Goal: Information Seeking & Learning: Find specific fact

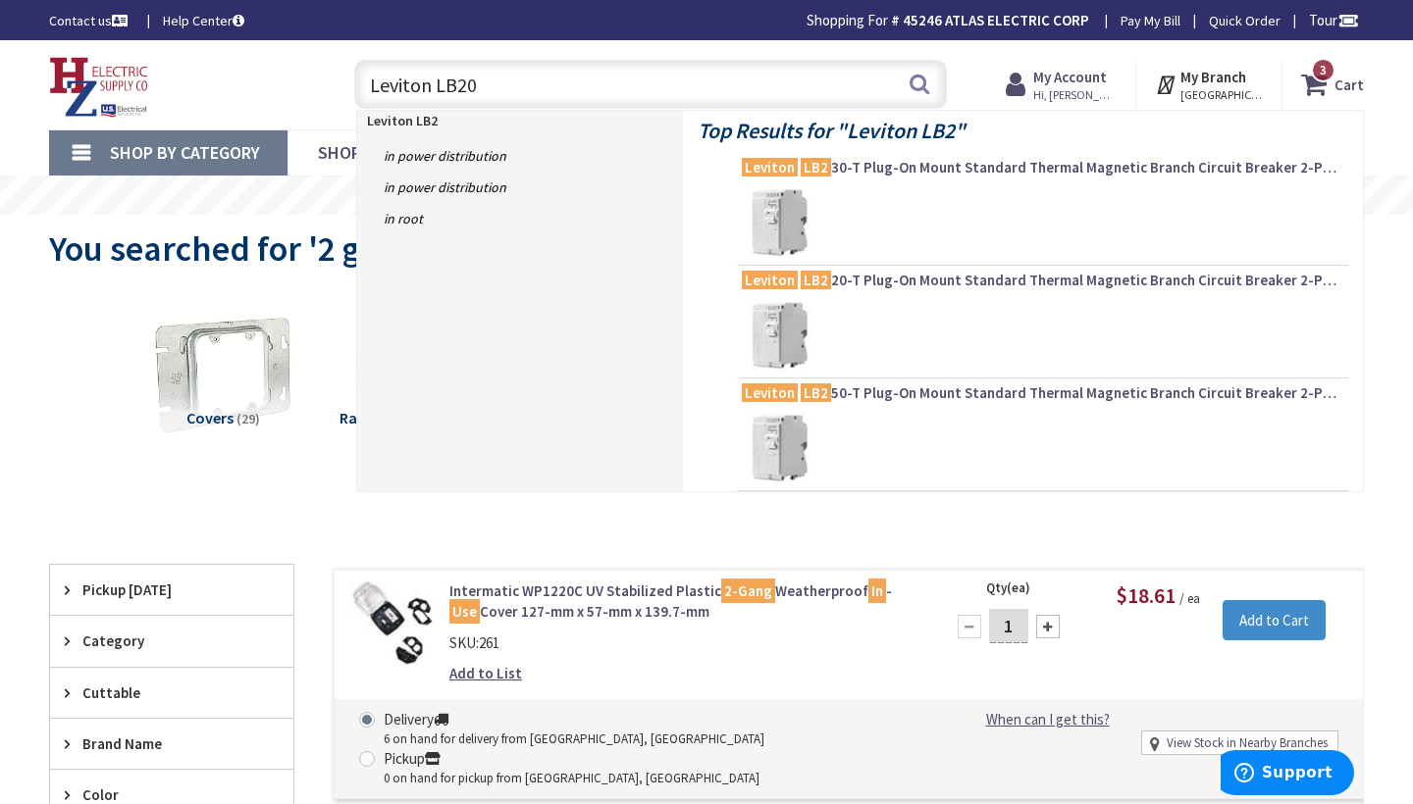
type input "Leviton LB200"
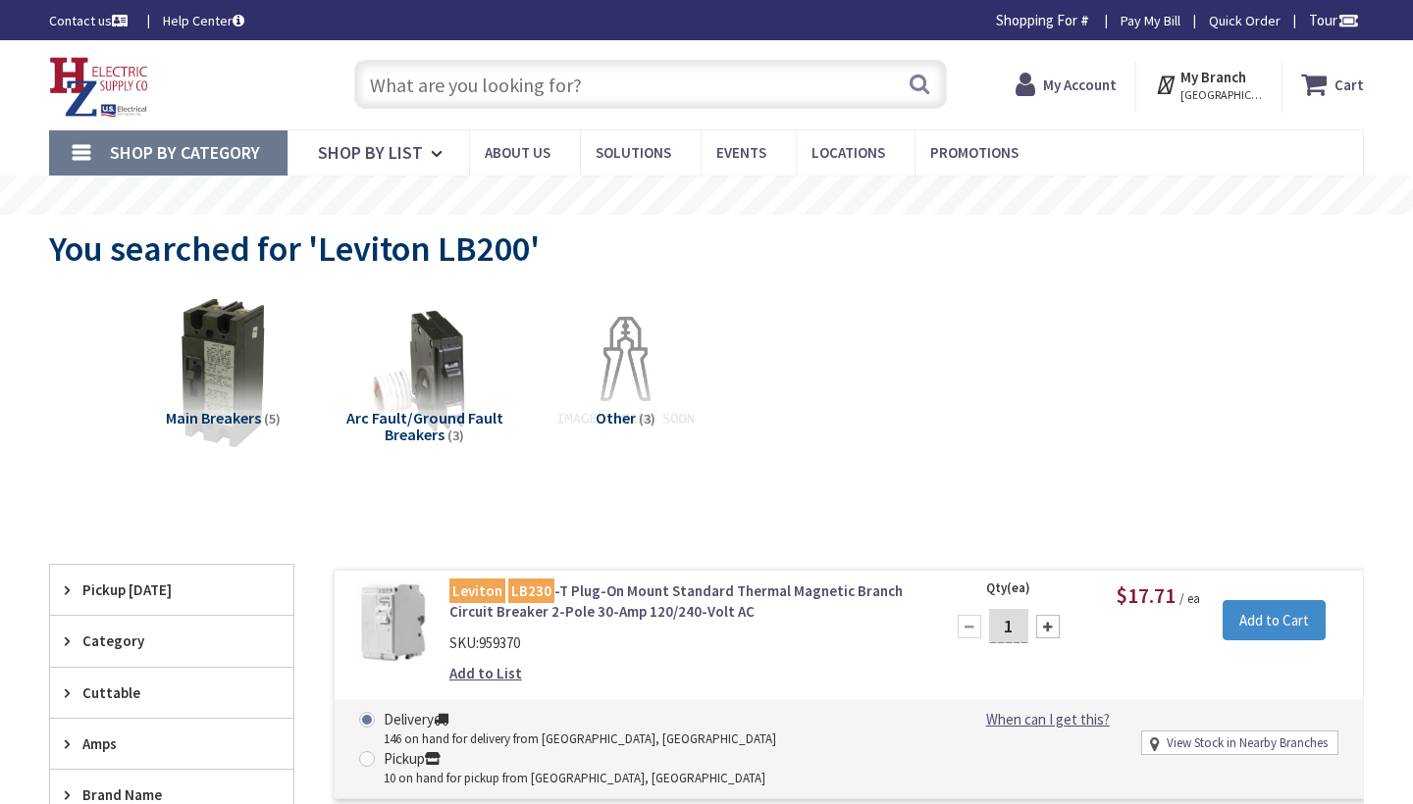
type input "[PERSON_NAME][GEOGRAPHIC_DATA], [GEOGRAPHIC_DATA]"
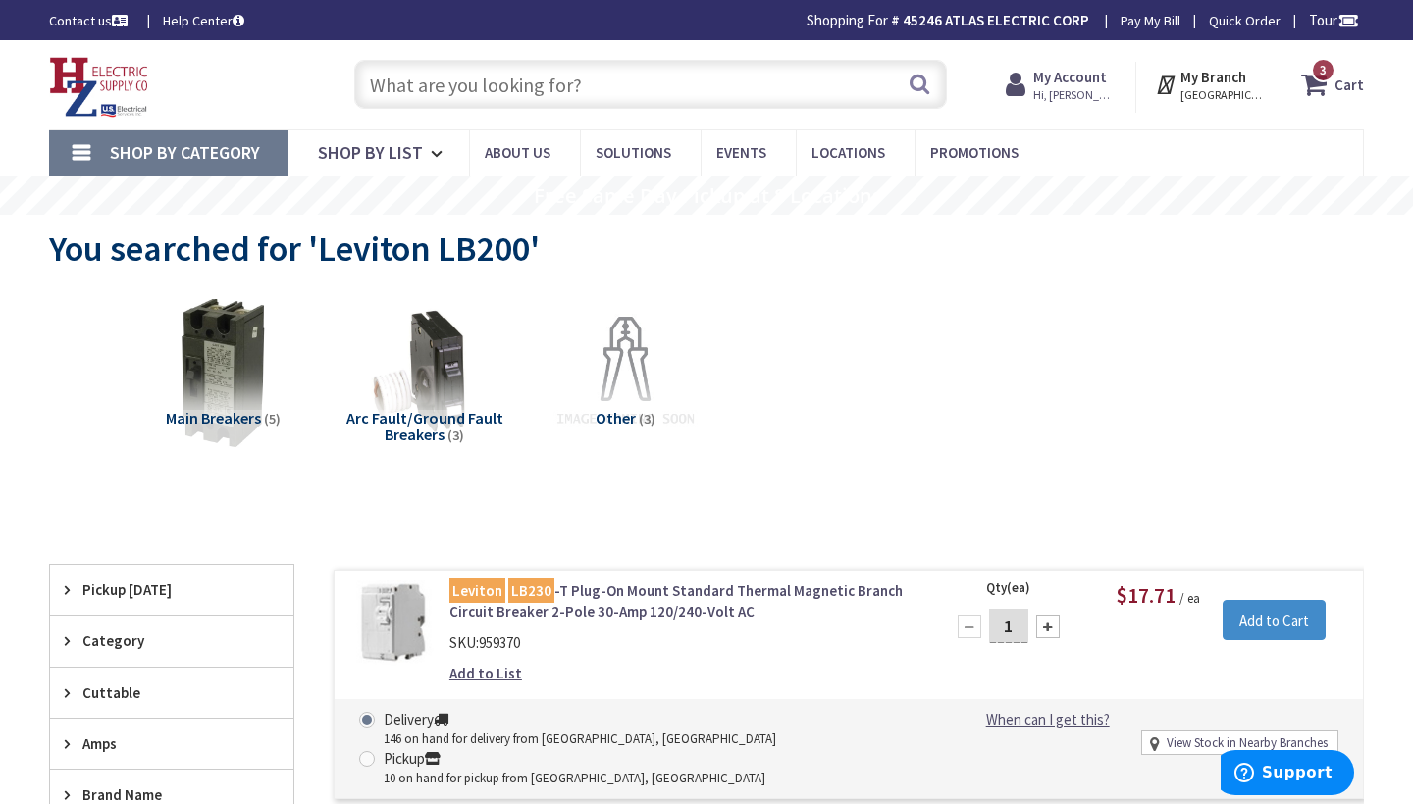
click at [375, 93] on input "text" at bounding box center [650, 84] width 593 height 49
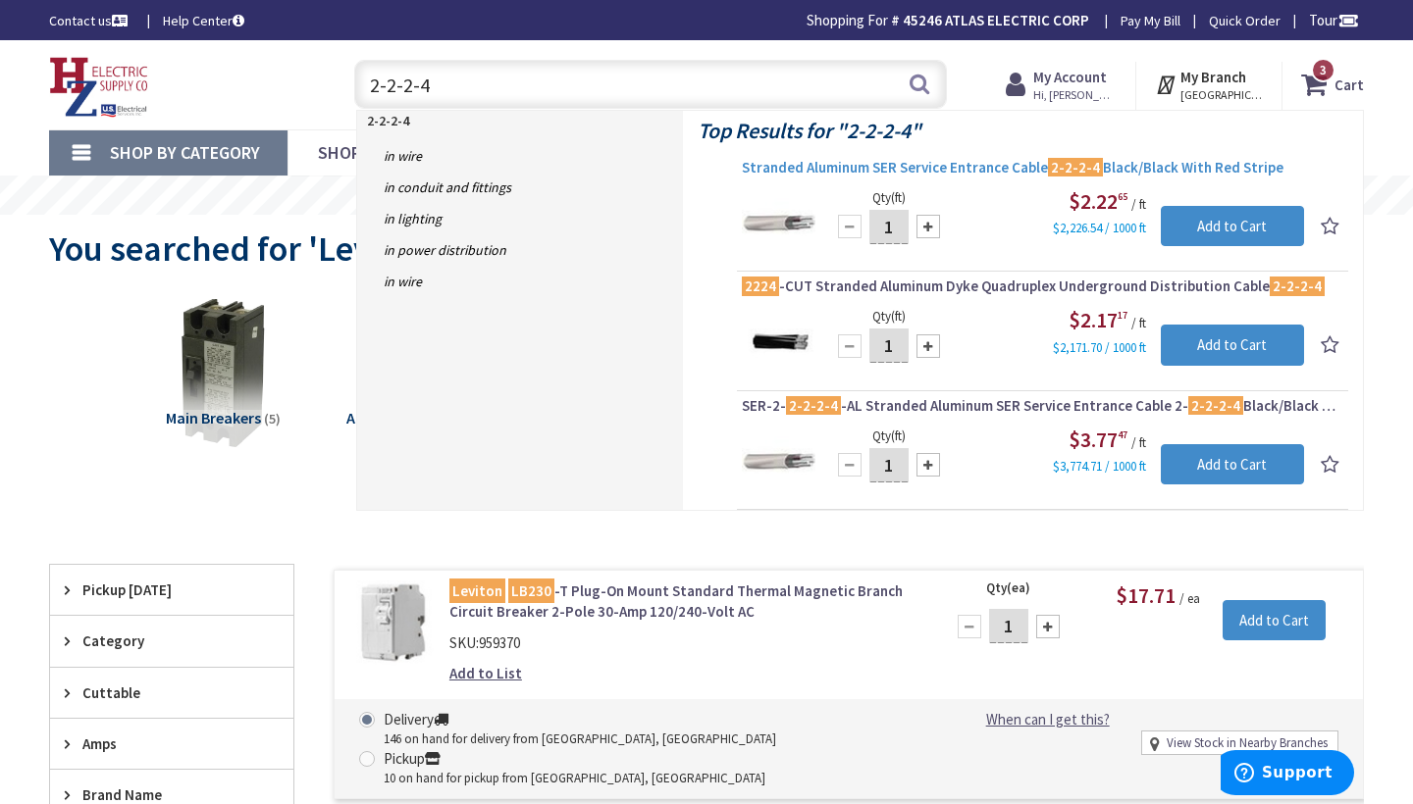
type input "2-2-2-4"
click at [927, 163] on span "Stranded Aluminum SER Service Entrance Cable 2-2-2-4 Black/Black With Red Stripe" at bounding box center [1042, 168] width 601 height 20
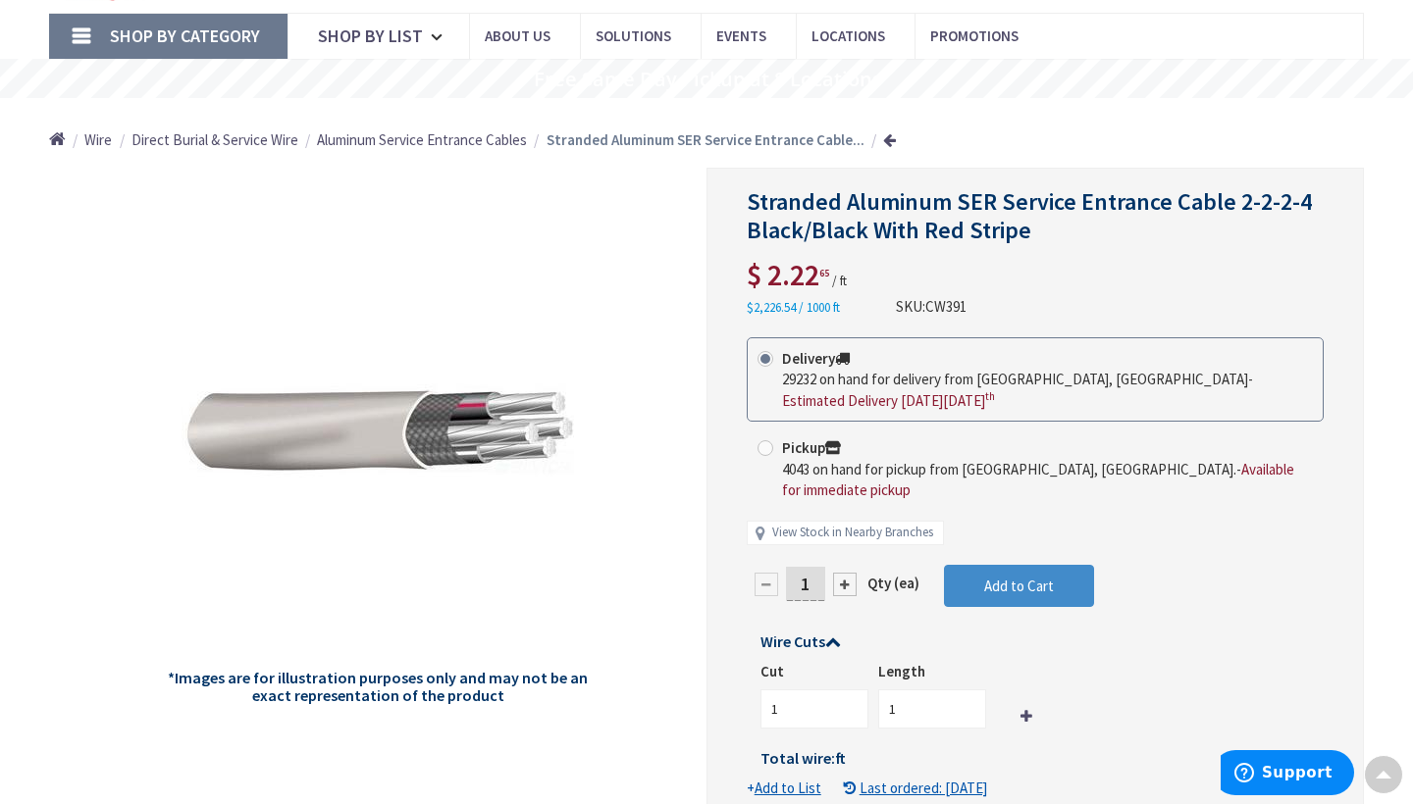
scroll to position [115, 0]
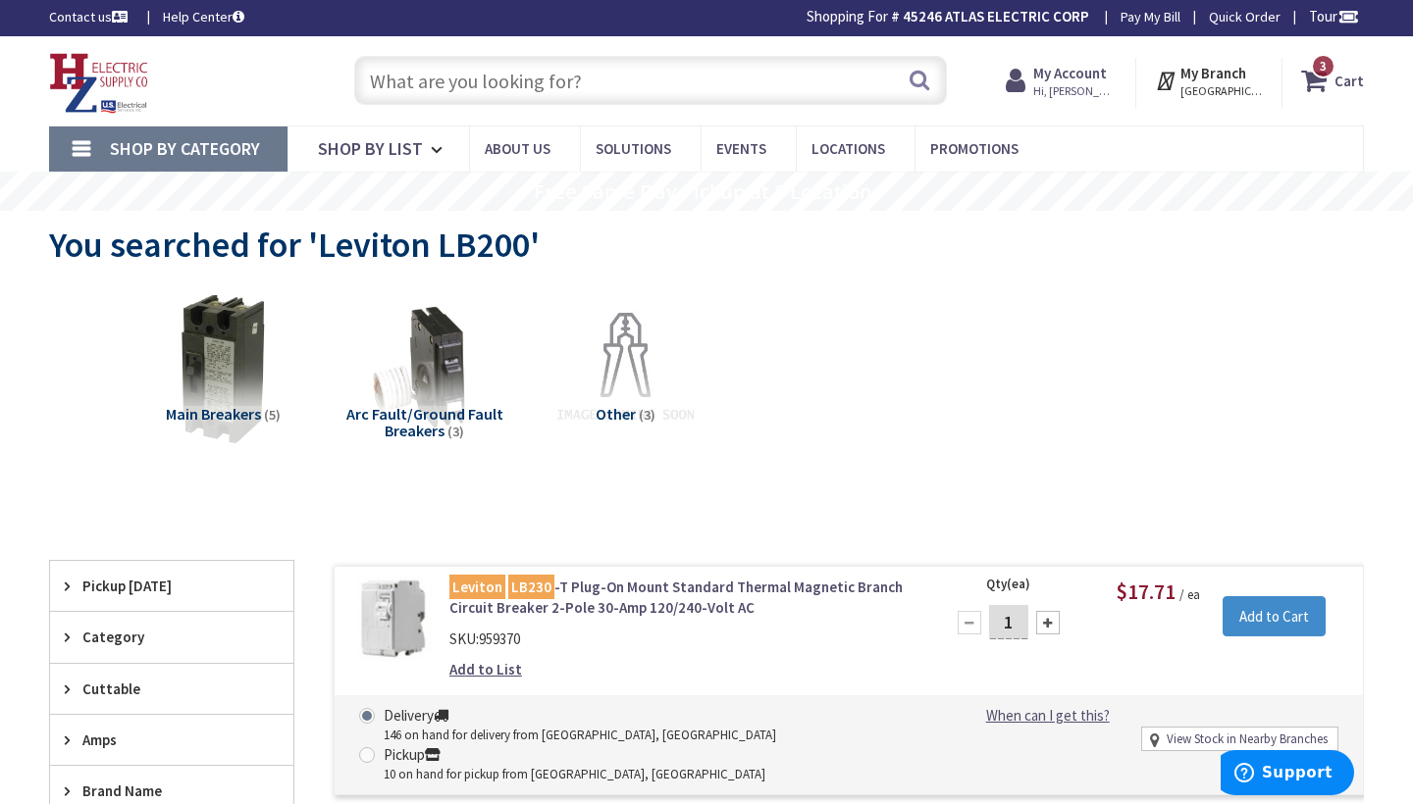
click at [384, 88] on input "text" at bounding box center [650, 80] width 593 height 49
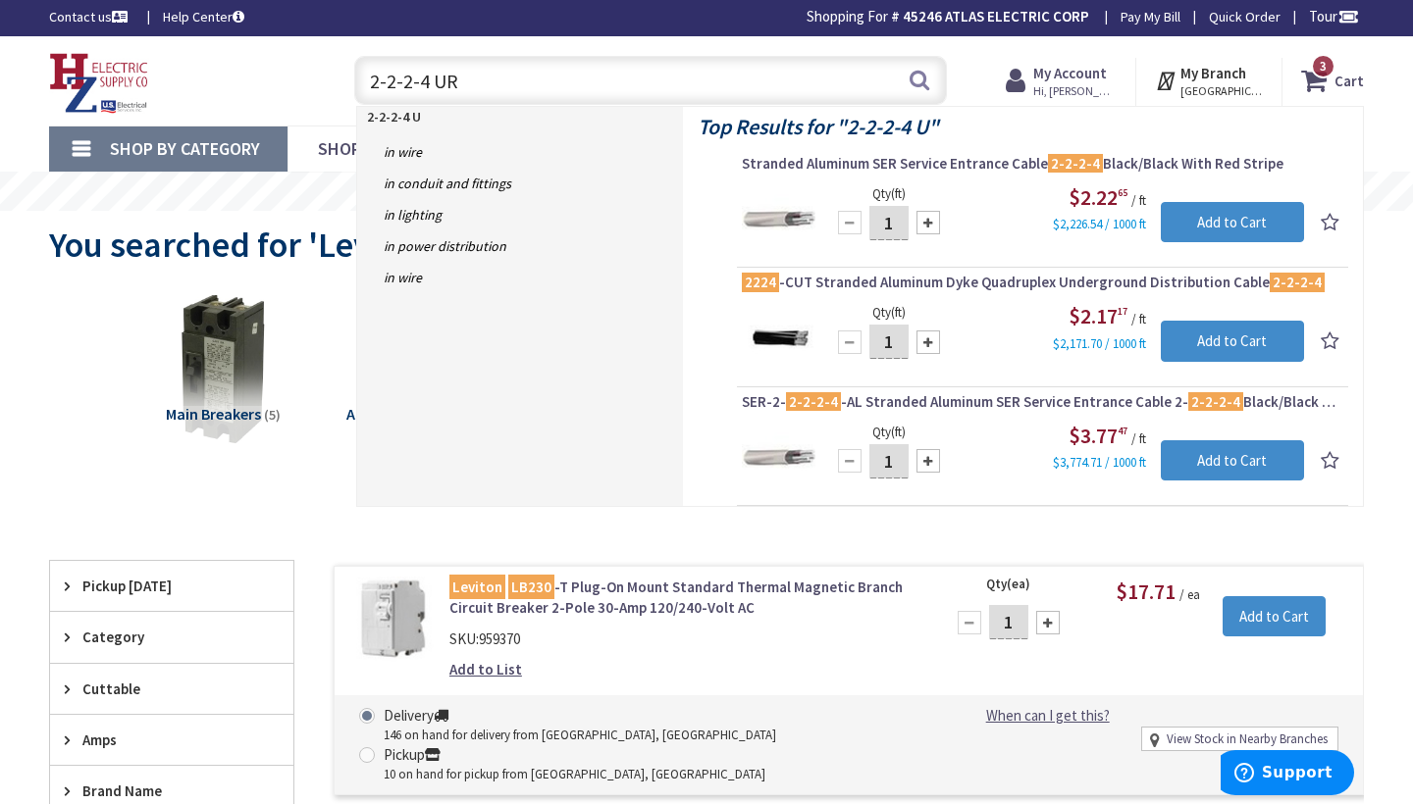
type input "2-2-2-4 URD"
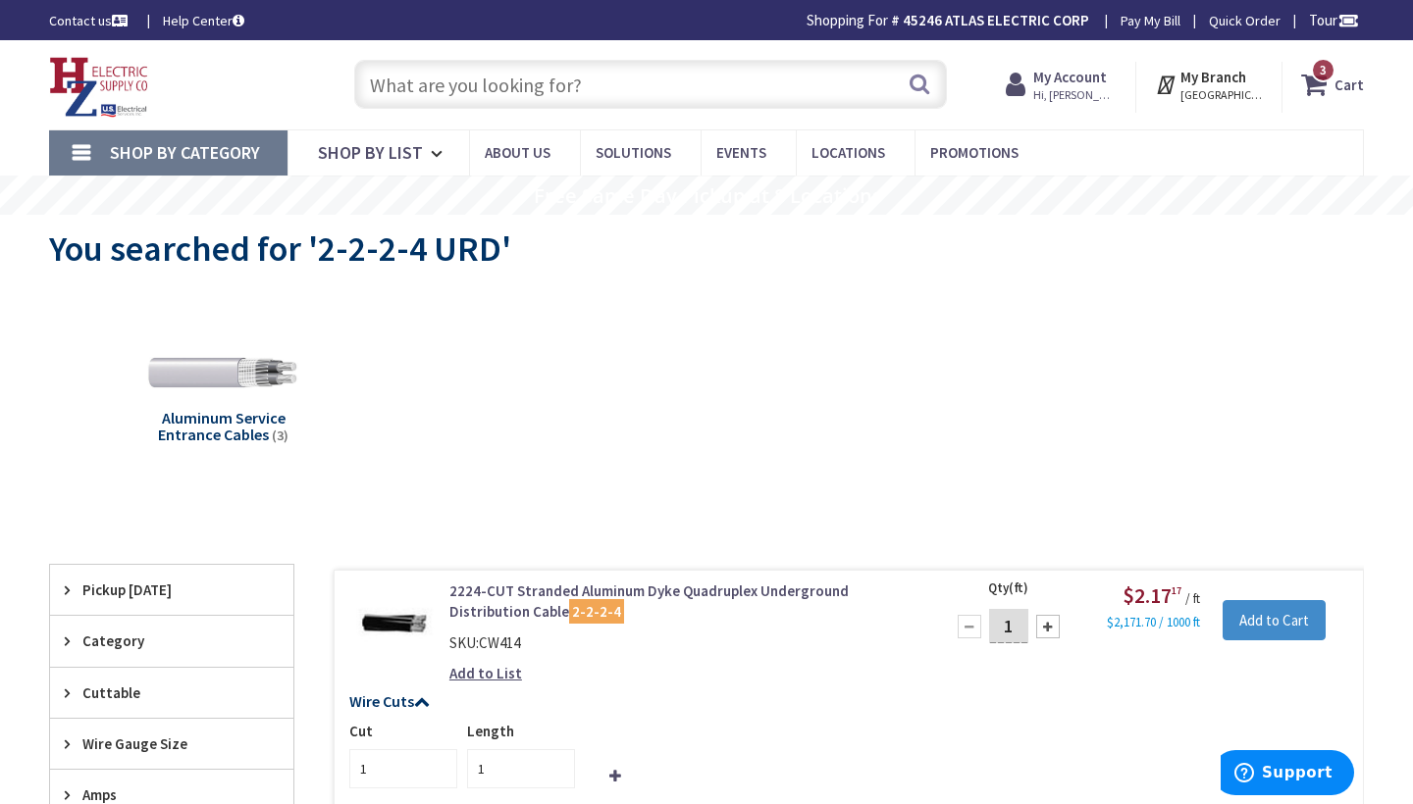
click at [394, 82] on input "text" at bounding box center [650, 84] width 593 height 49
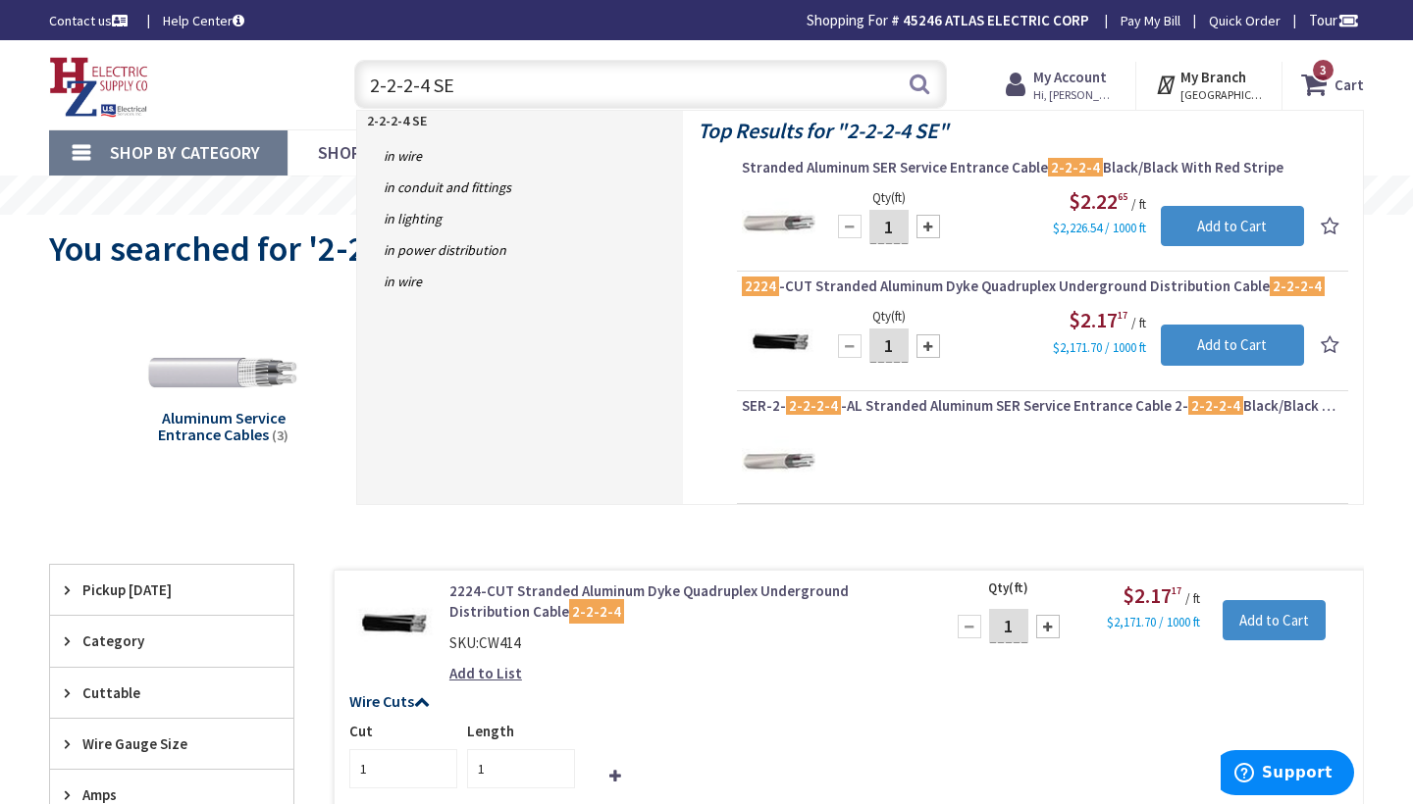
type input "2-2-2-4 SER"
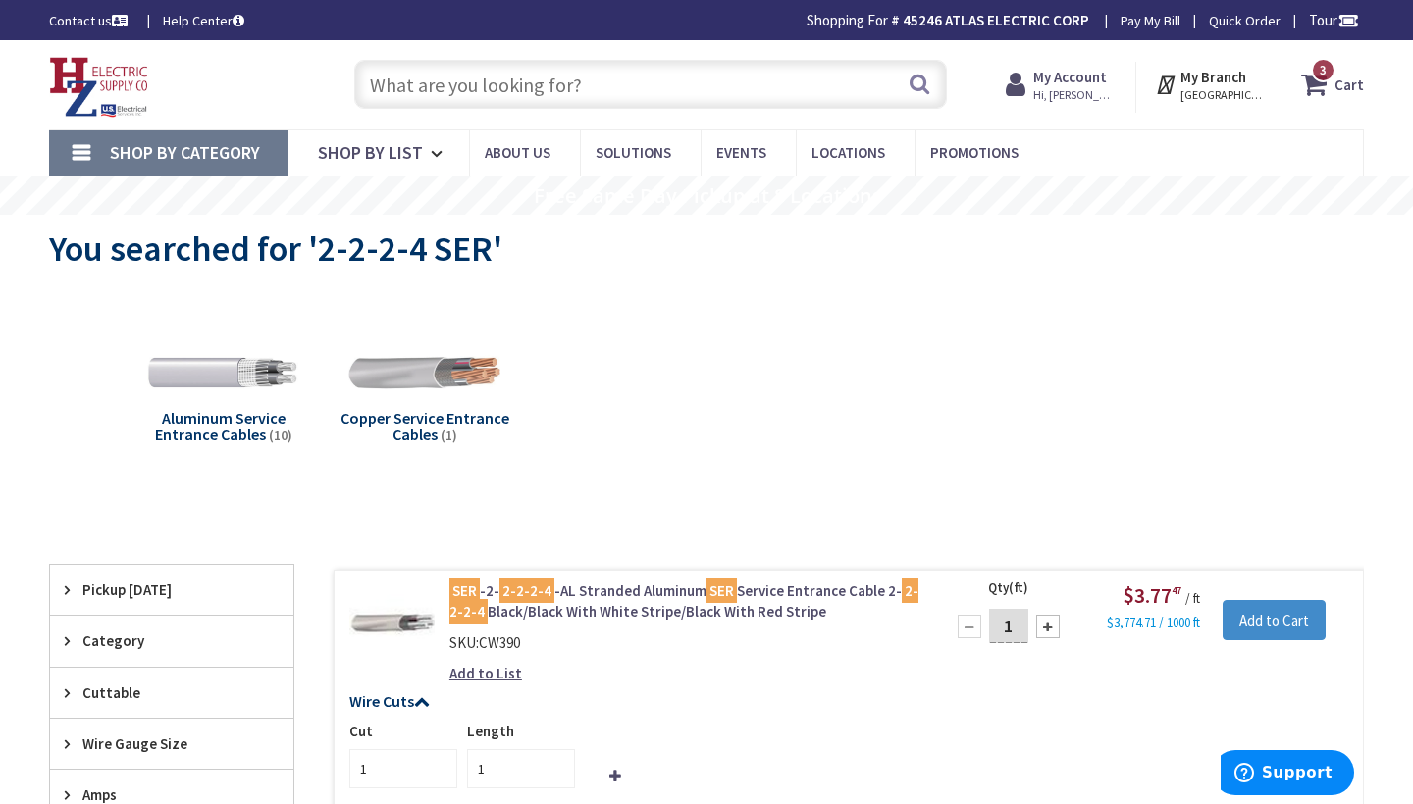
click at [375, 89] on input "text" at bounding box center [650, 84] width 593 height 49
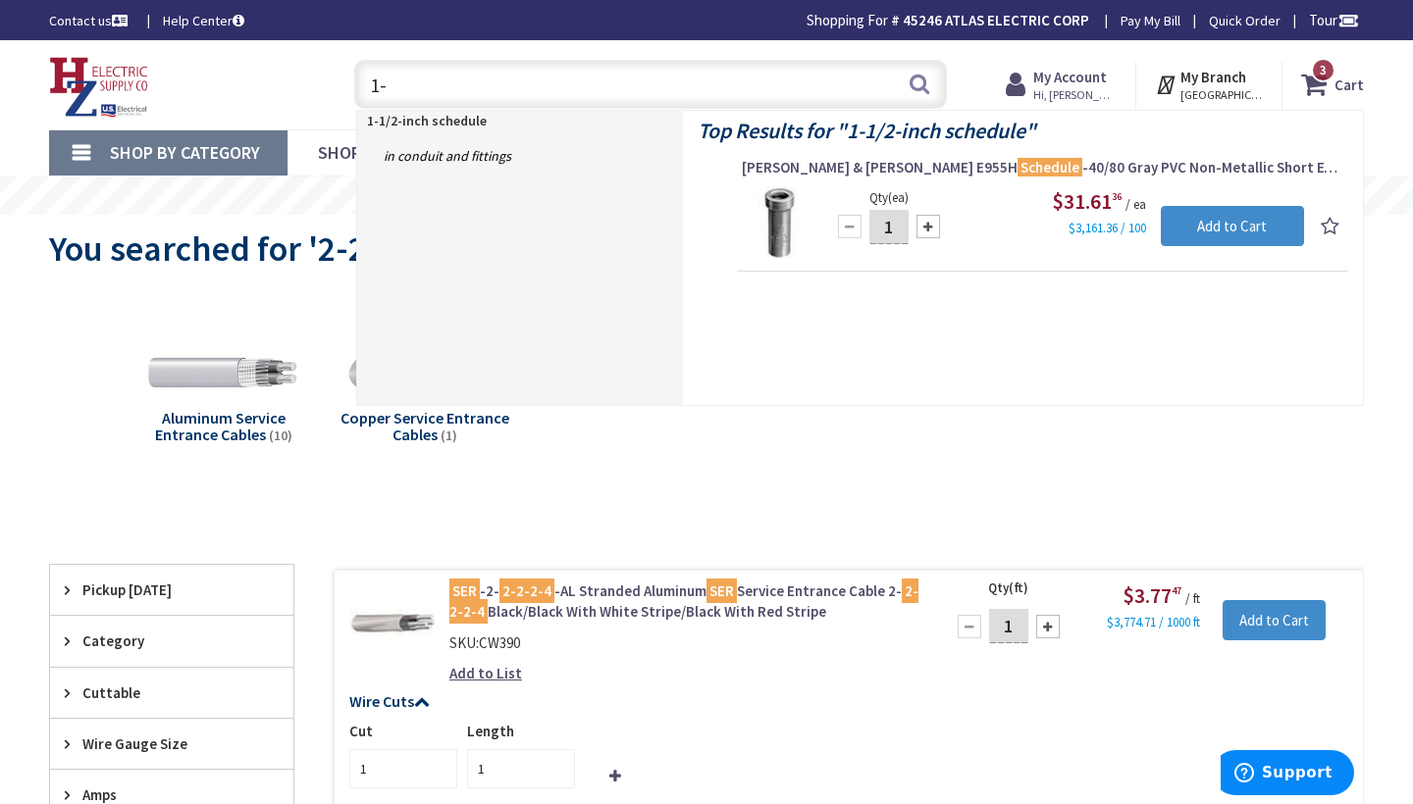
type input "1"
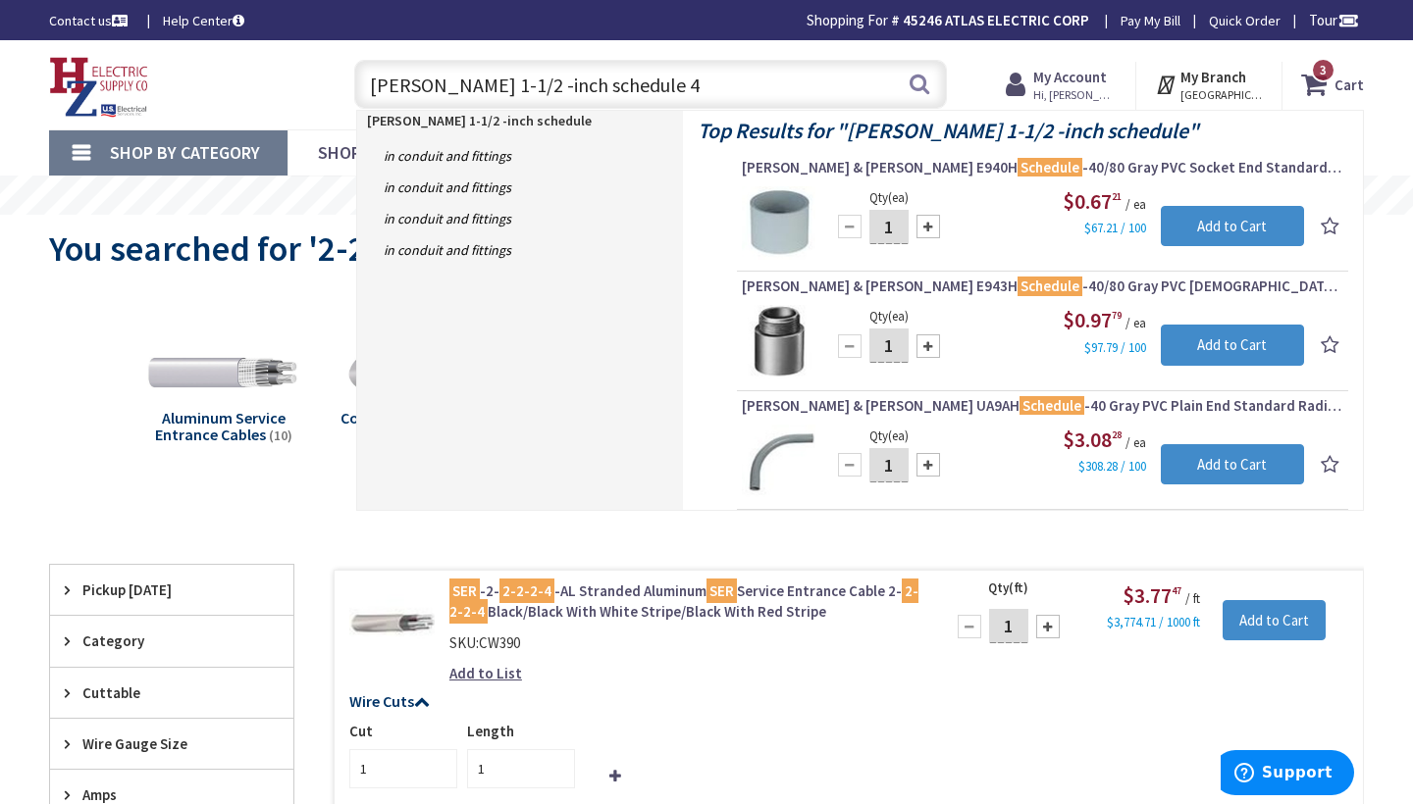
type input "carlon 1-1/2 -inch schedule 40"
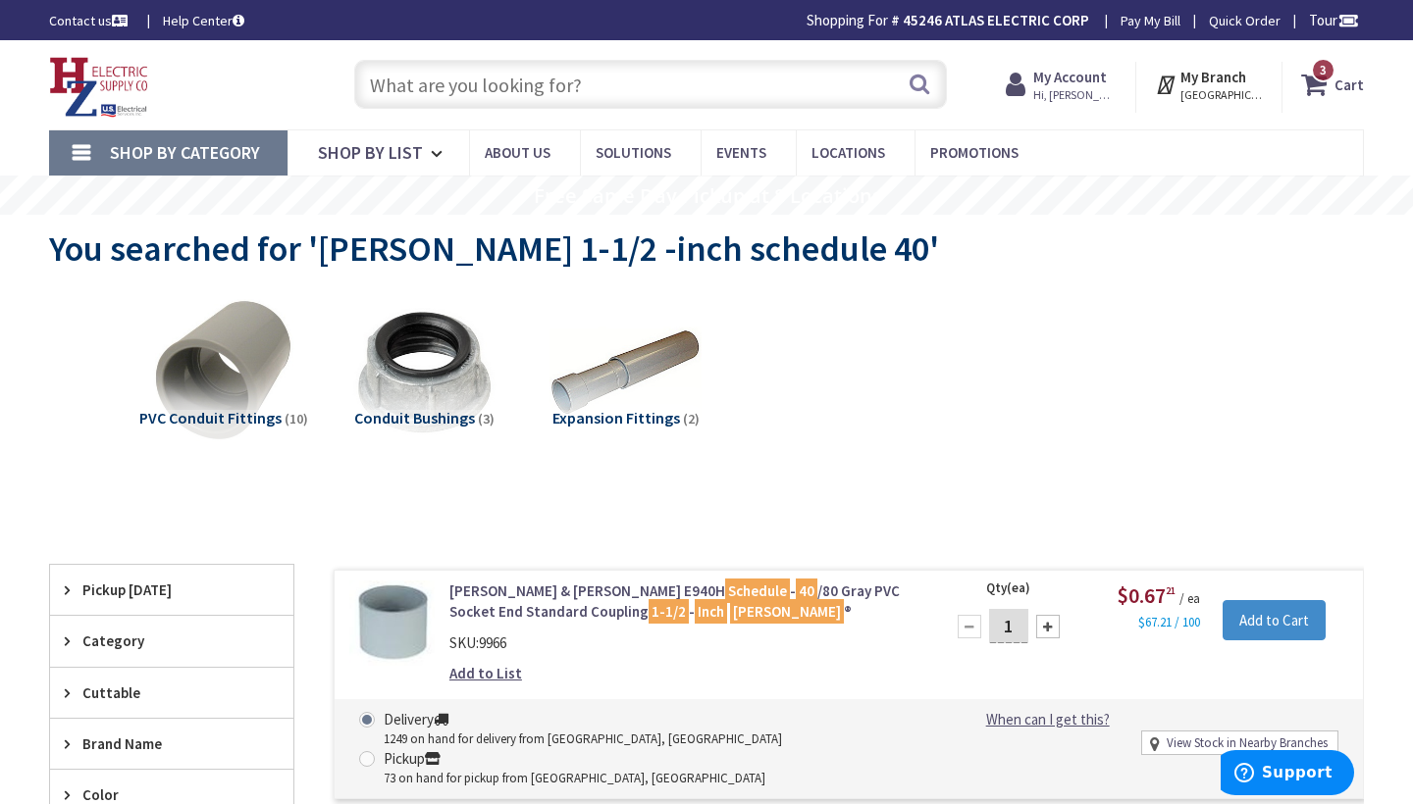
click at [395, 79] on input "text" at bounding box center [650, 84] width 593 height 49
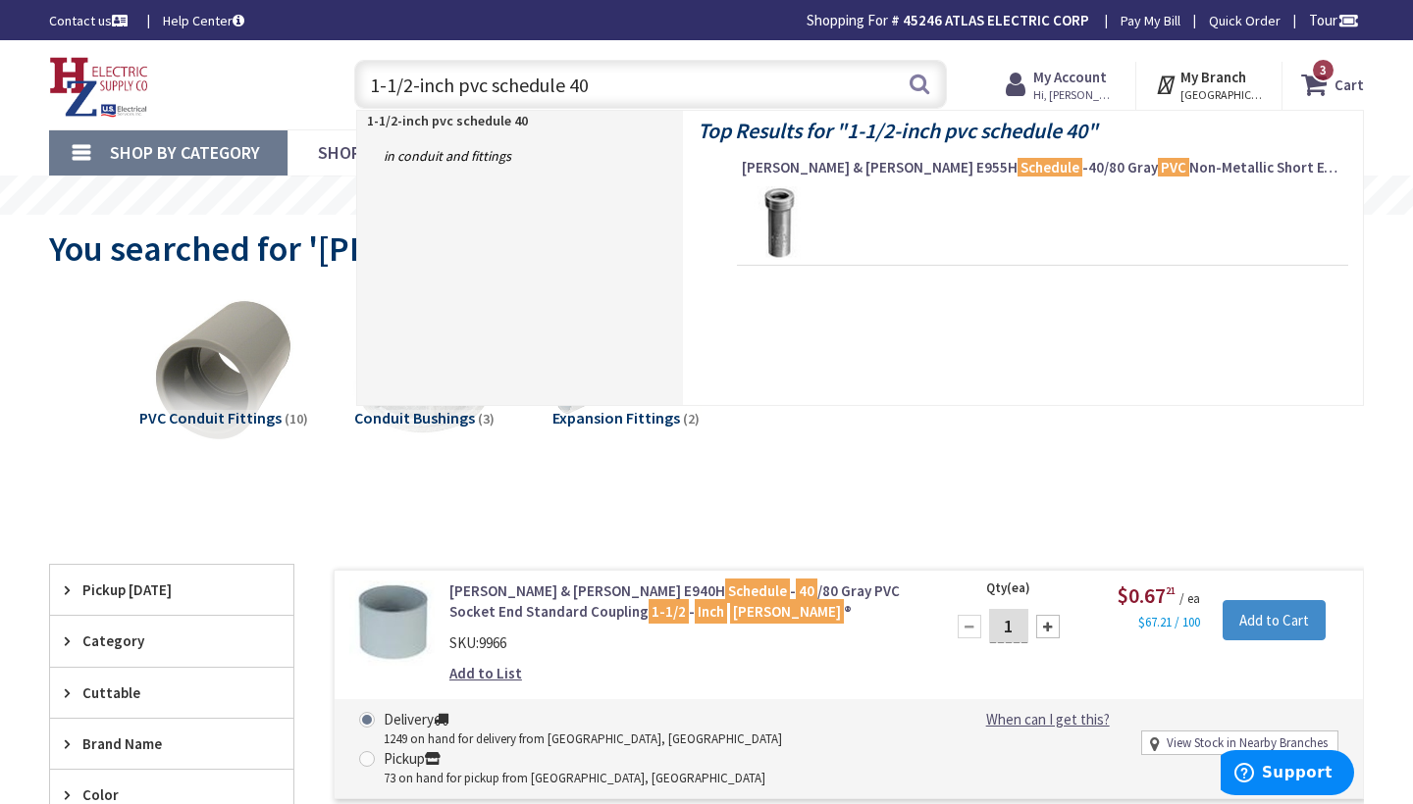
type input "1-1/2-inch pvc schedule 40"
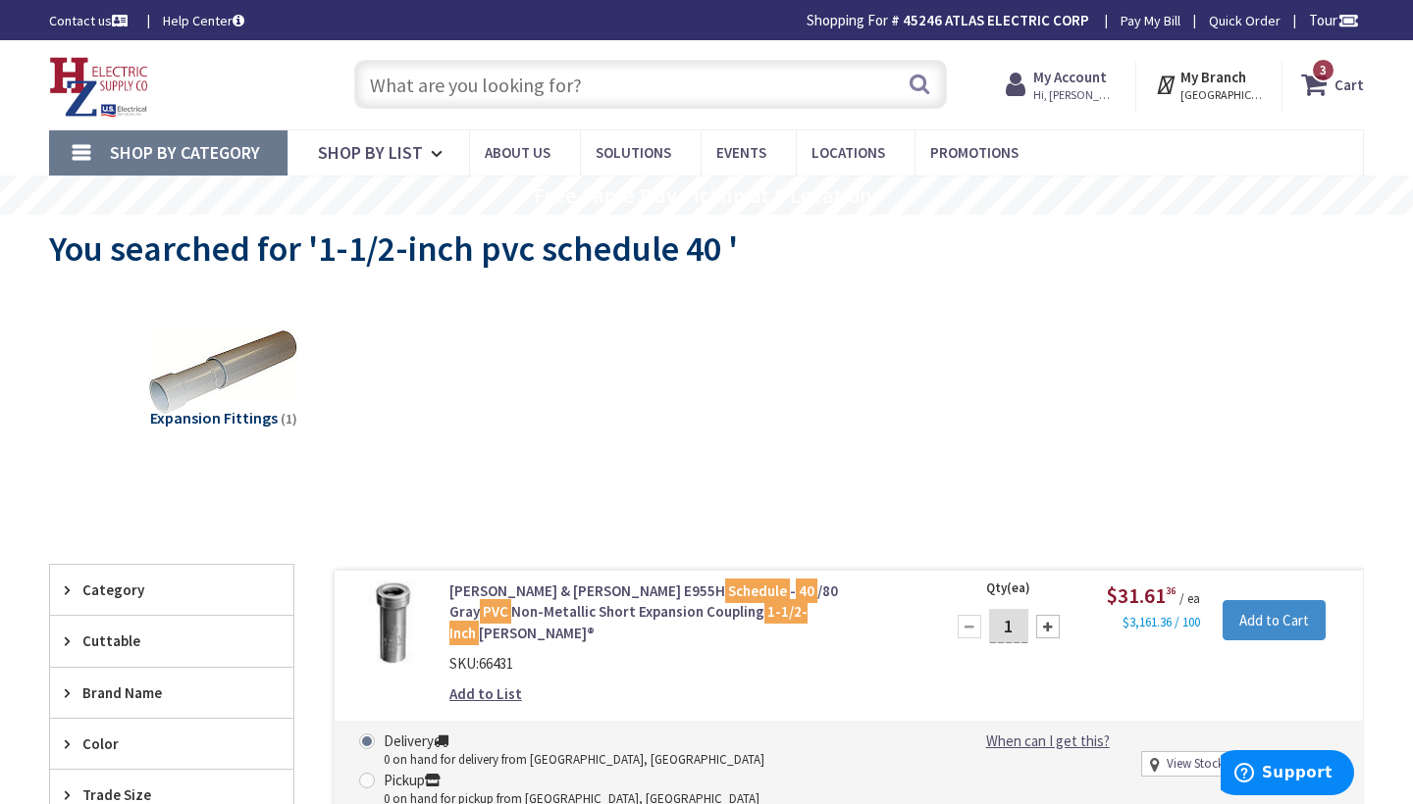
click at [383, 86] on input "text" at bounding box center [650, 84] width 593 height 49
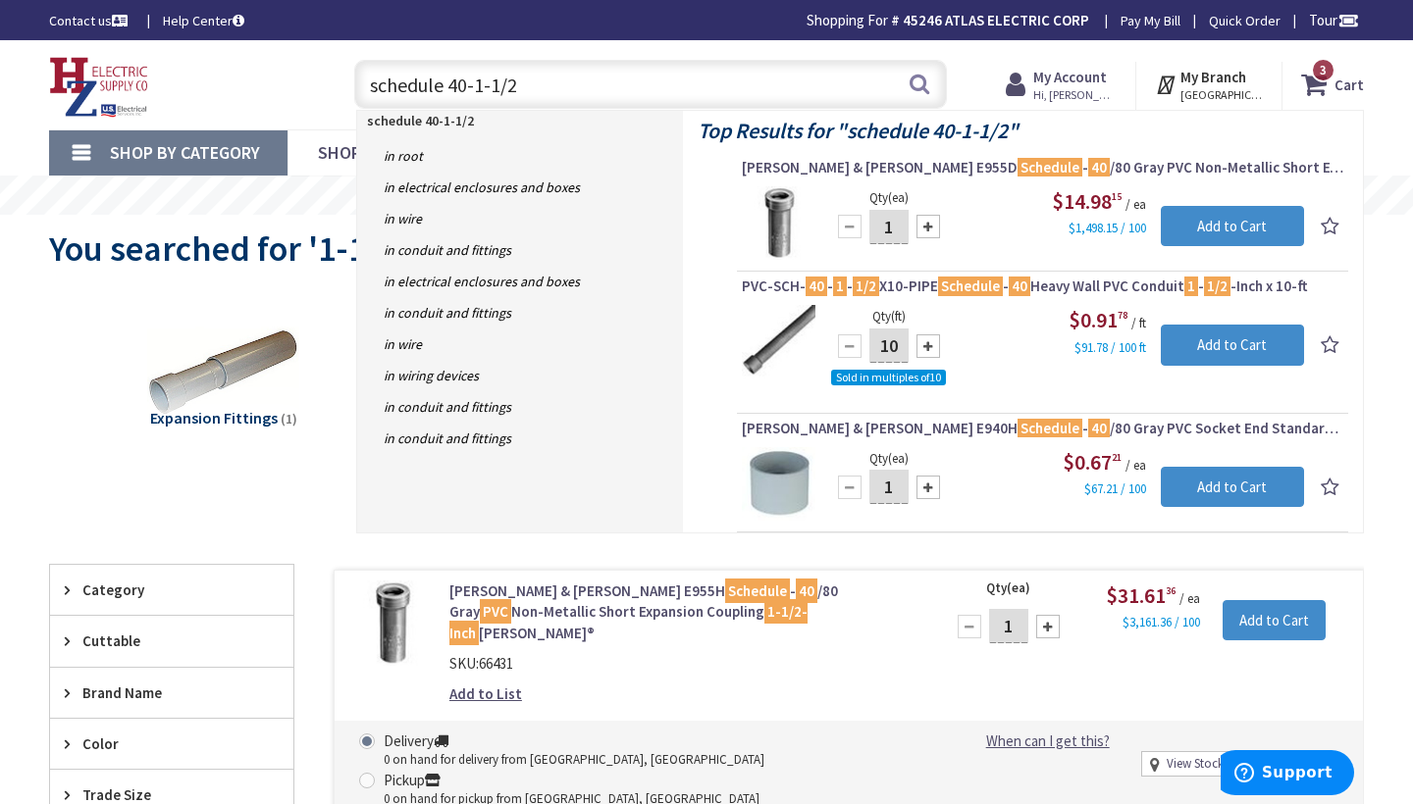
click at [447, 87] on input "schedule 40-1-1/2" at bounding box center [650, 84] width 593 height 49
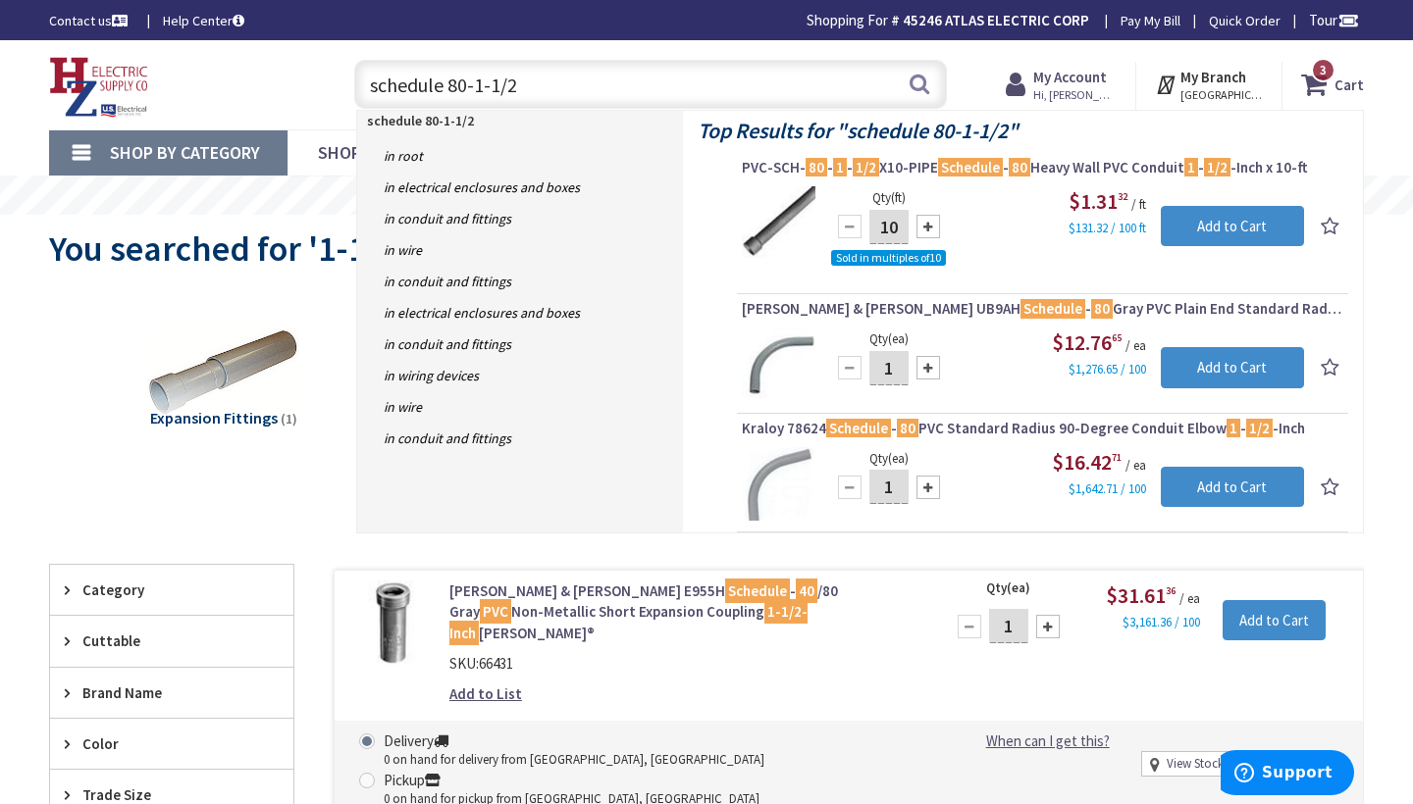
click at [474, 87] on input "schedule 80-1-1/2" at bounding box center [650, 84] width 593 height 49
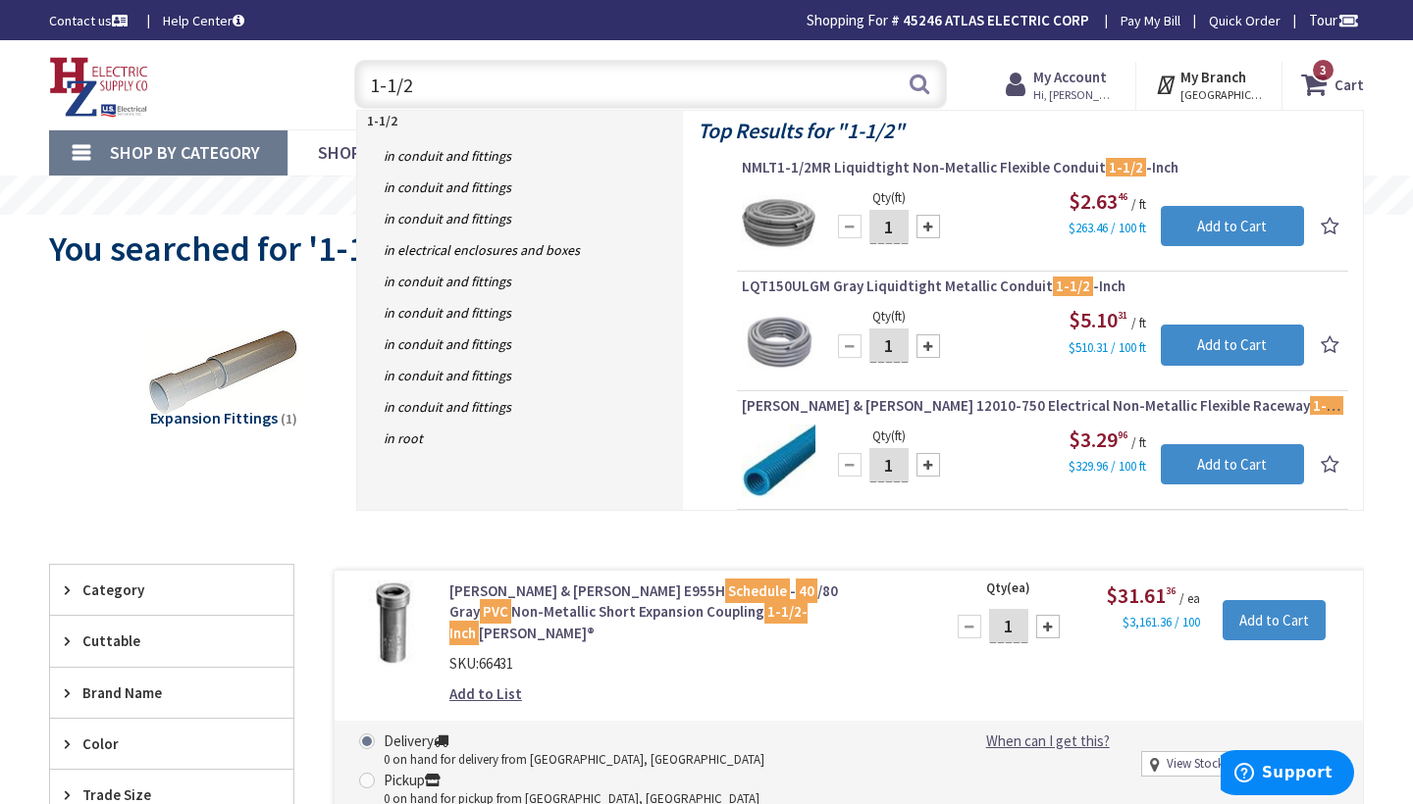
click at [431, 87] on input "1-1/2" at bounding box center [650, 84] width 593 height 49
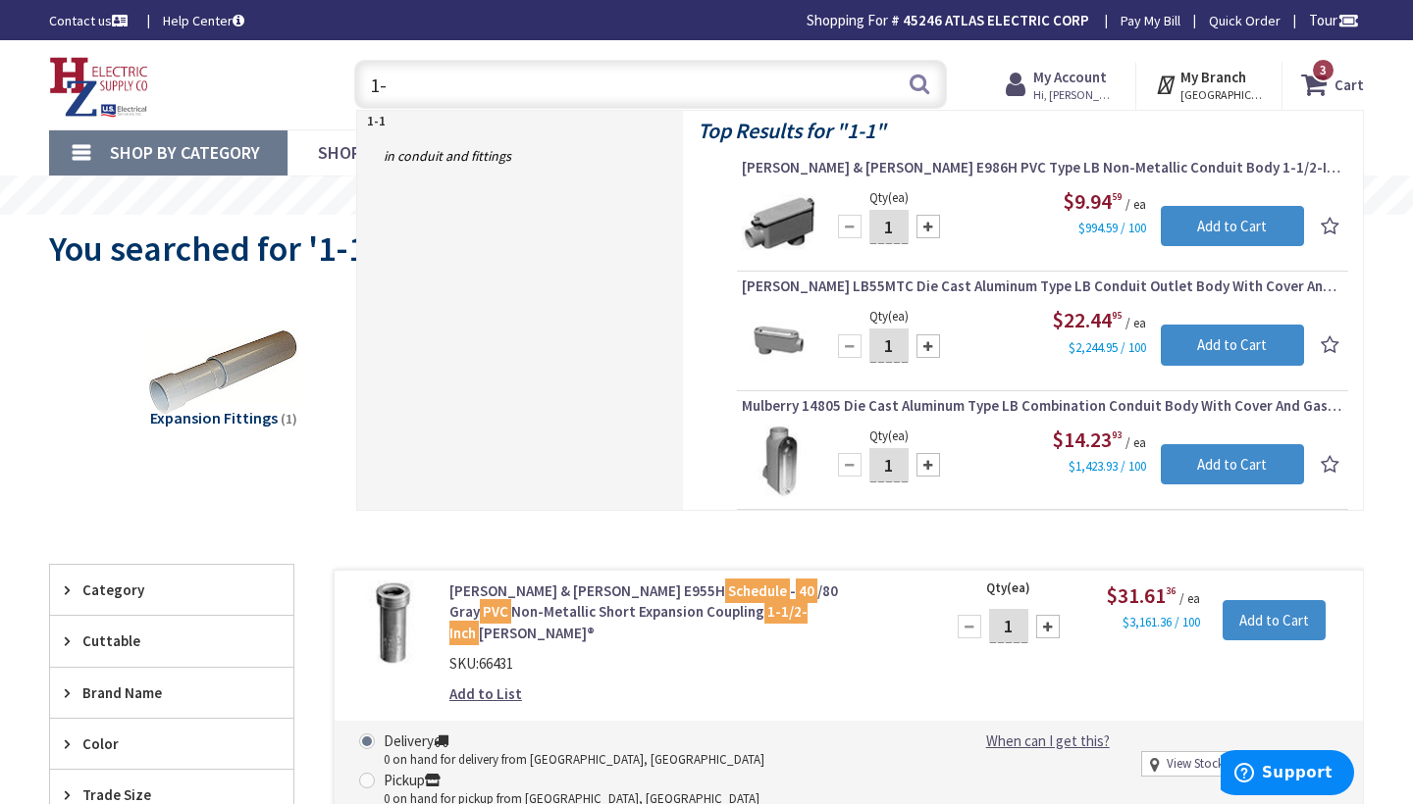
type input "1"
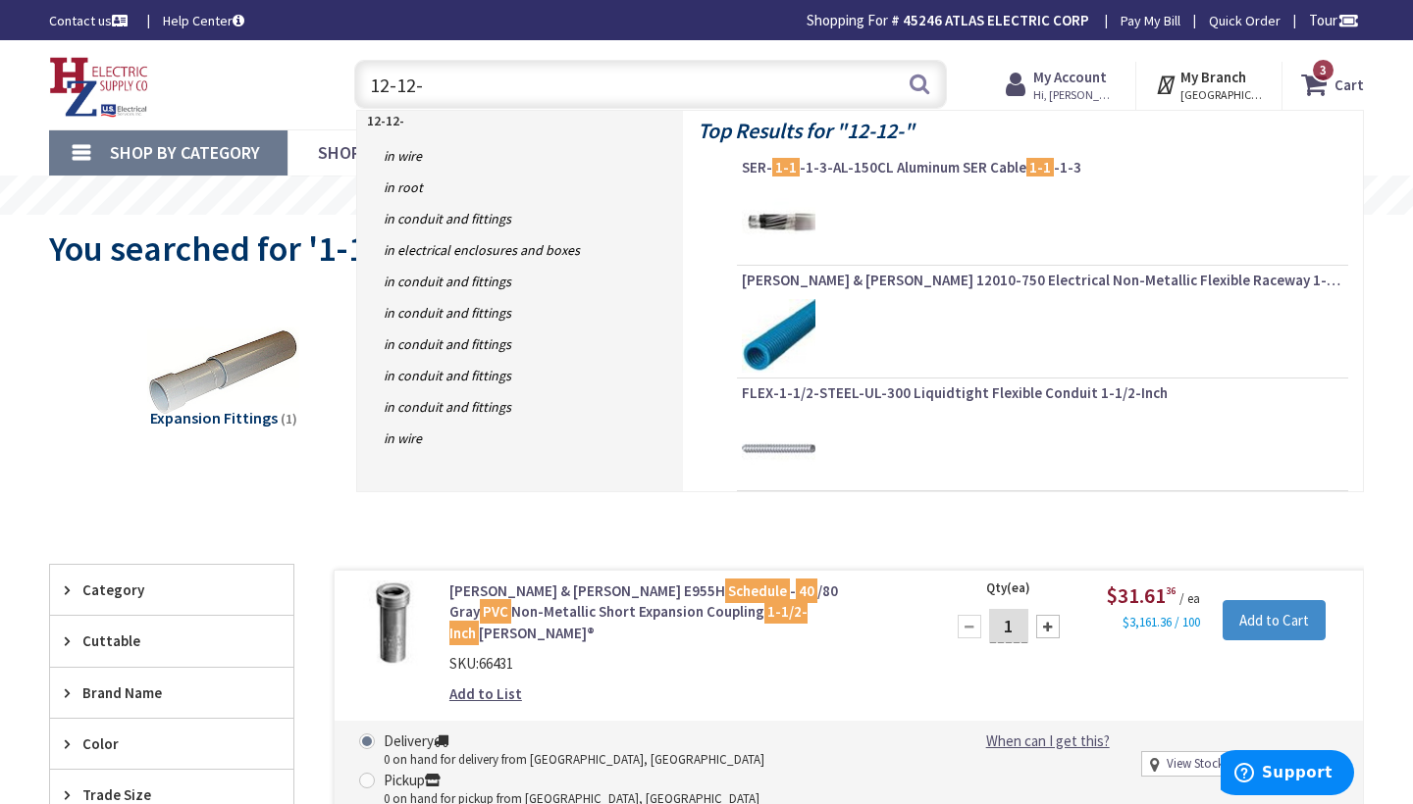
type input "12-12-6"
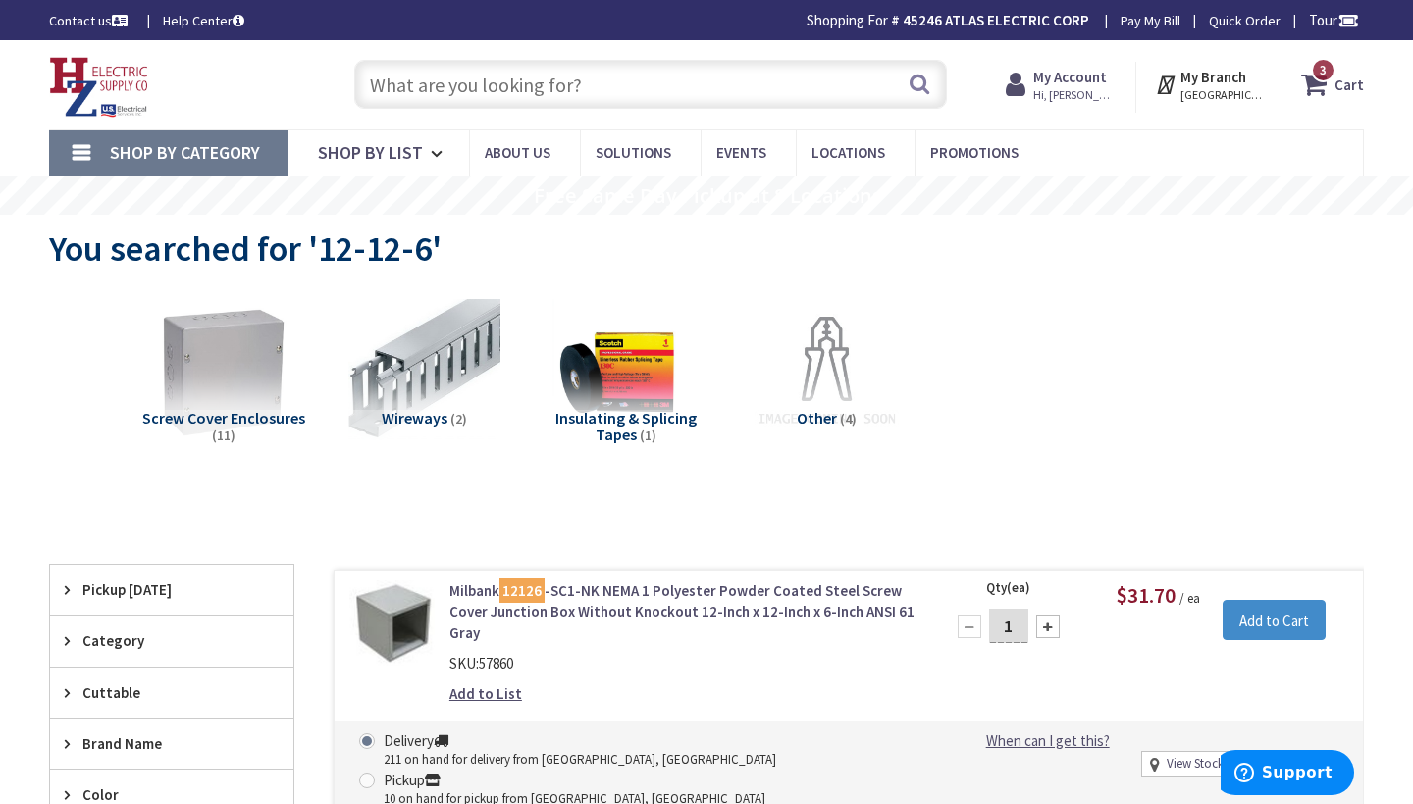
click at [381, 89] on input "text" at bounding box center [650, 84] width 593 height 49
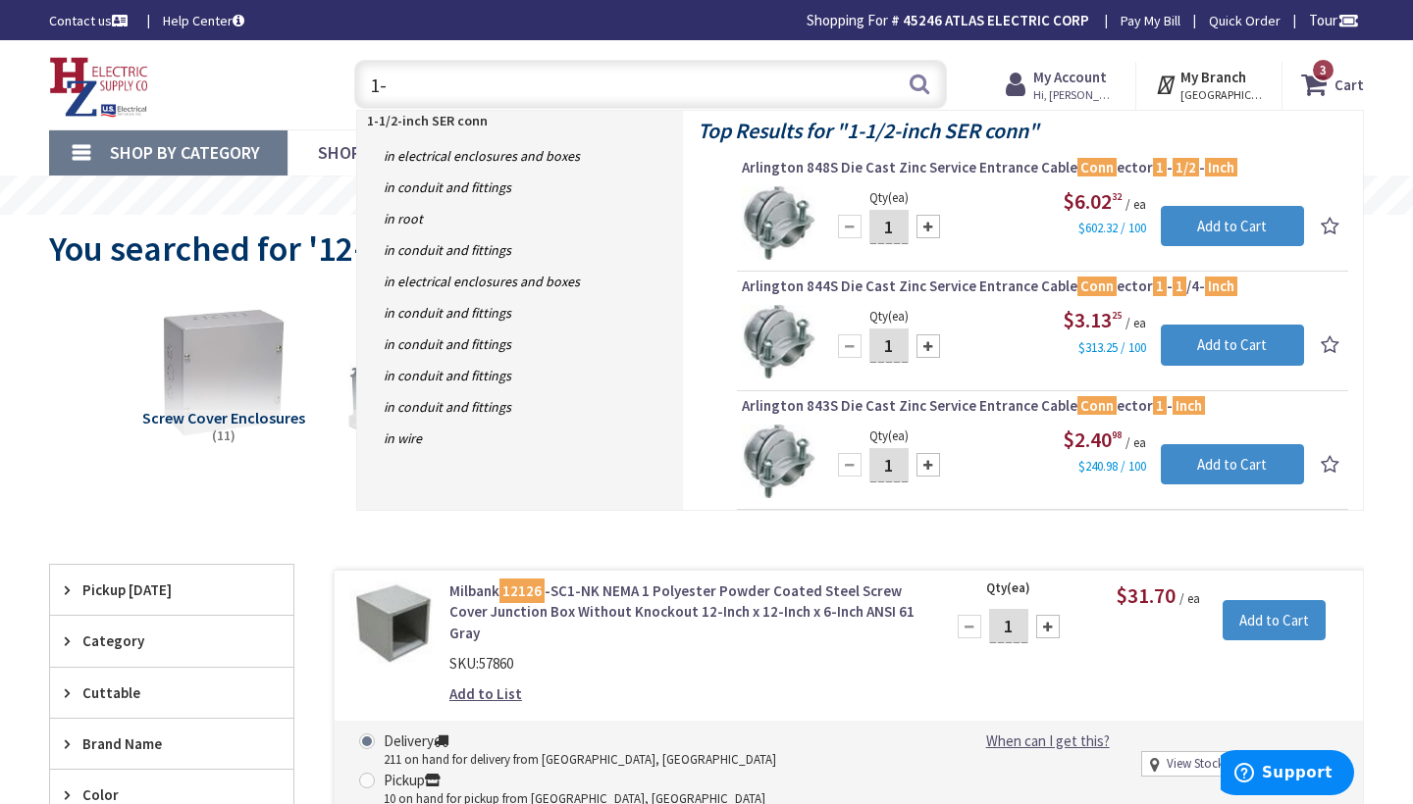
type input "1"
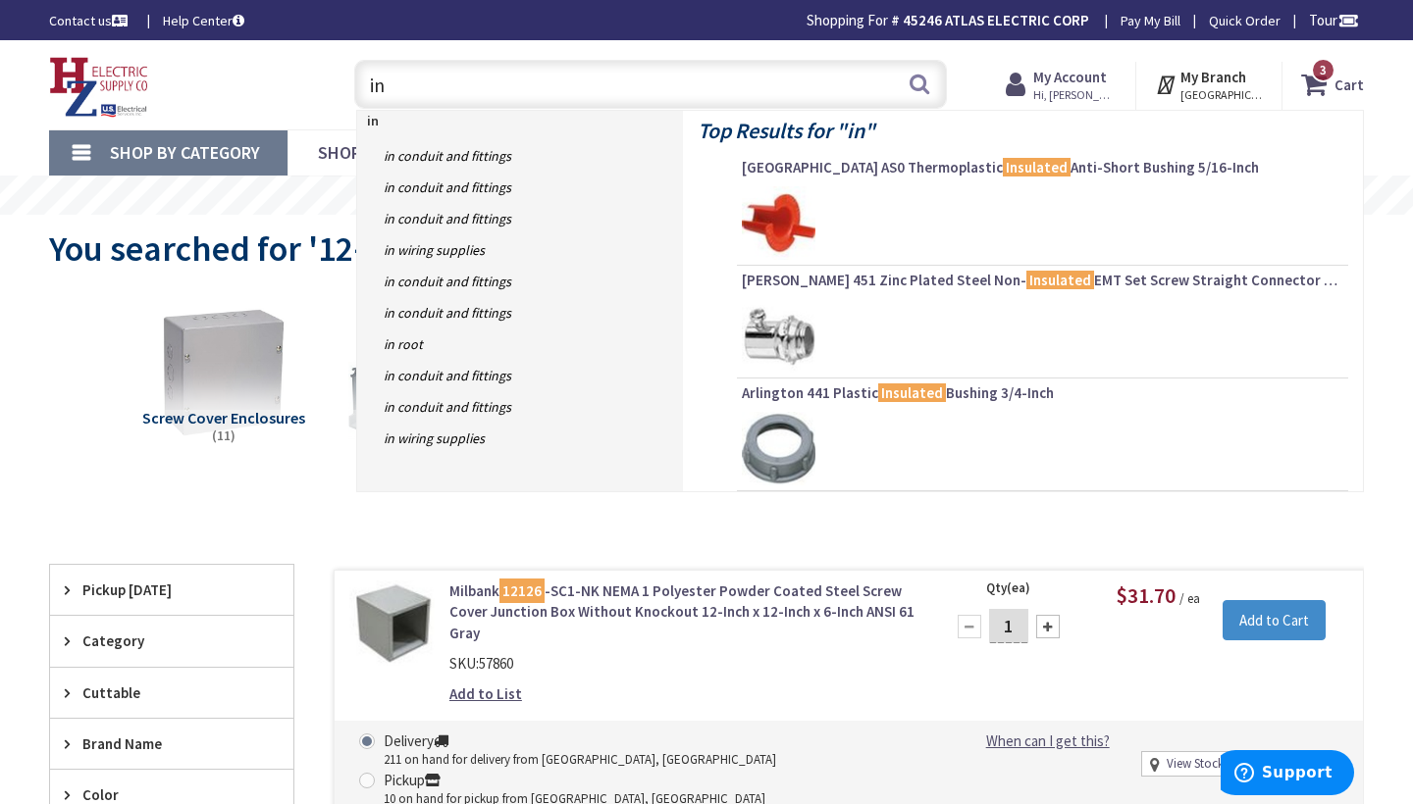
type input "i"
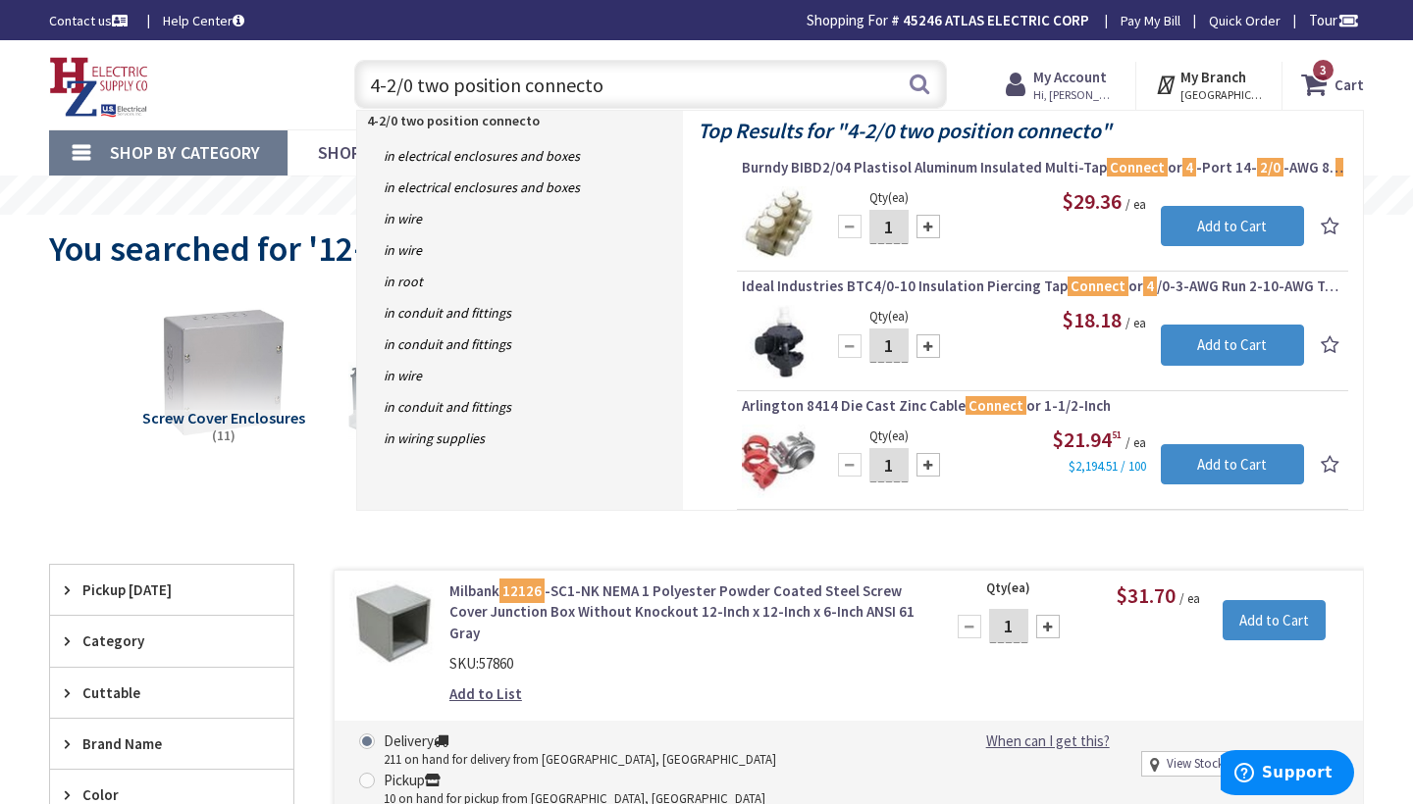
type input "4-2/0 two position connector"
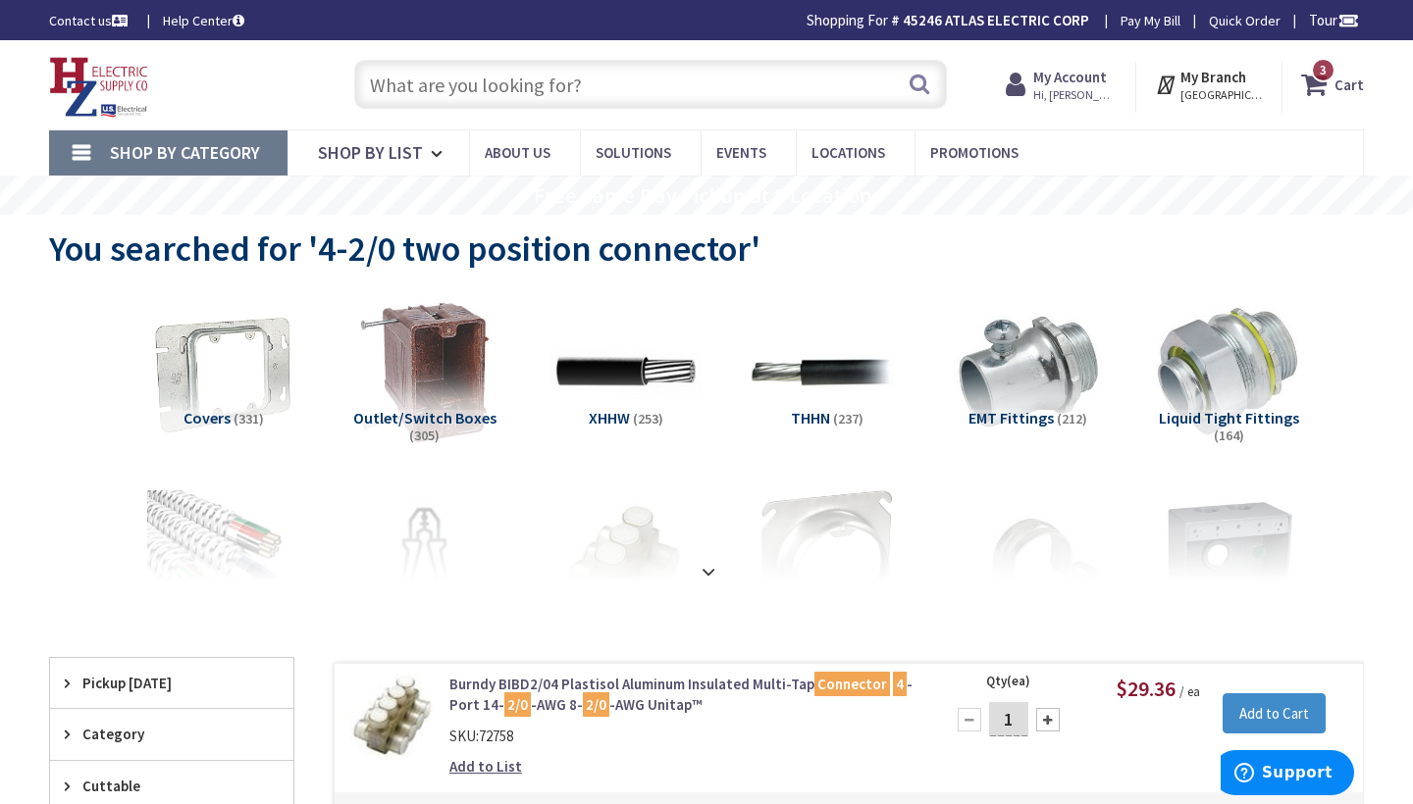
click at [373, 84] on input "text" at bounding box center [650, 84] width 593 height 49
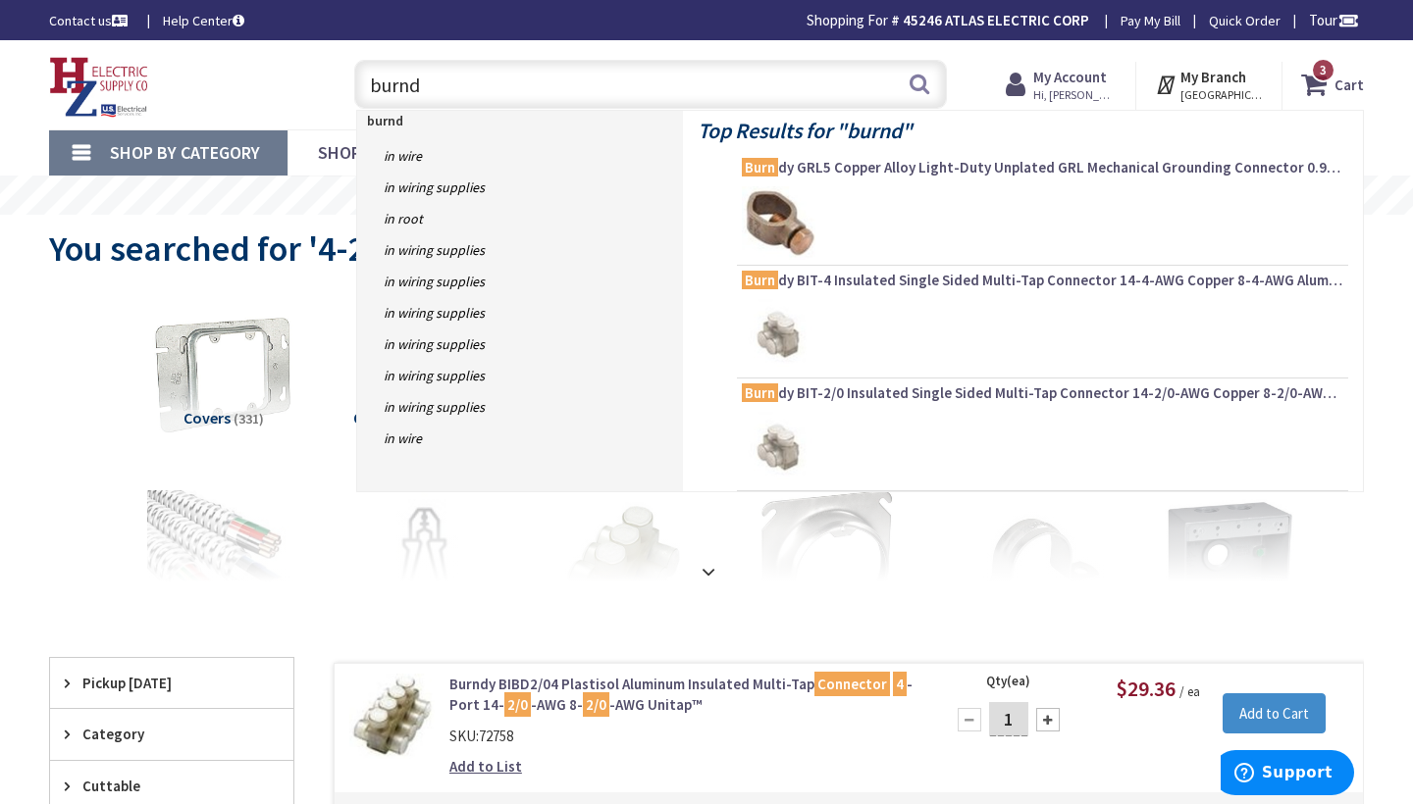
type input "burndy"
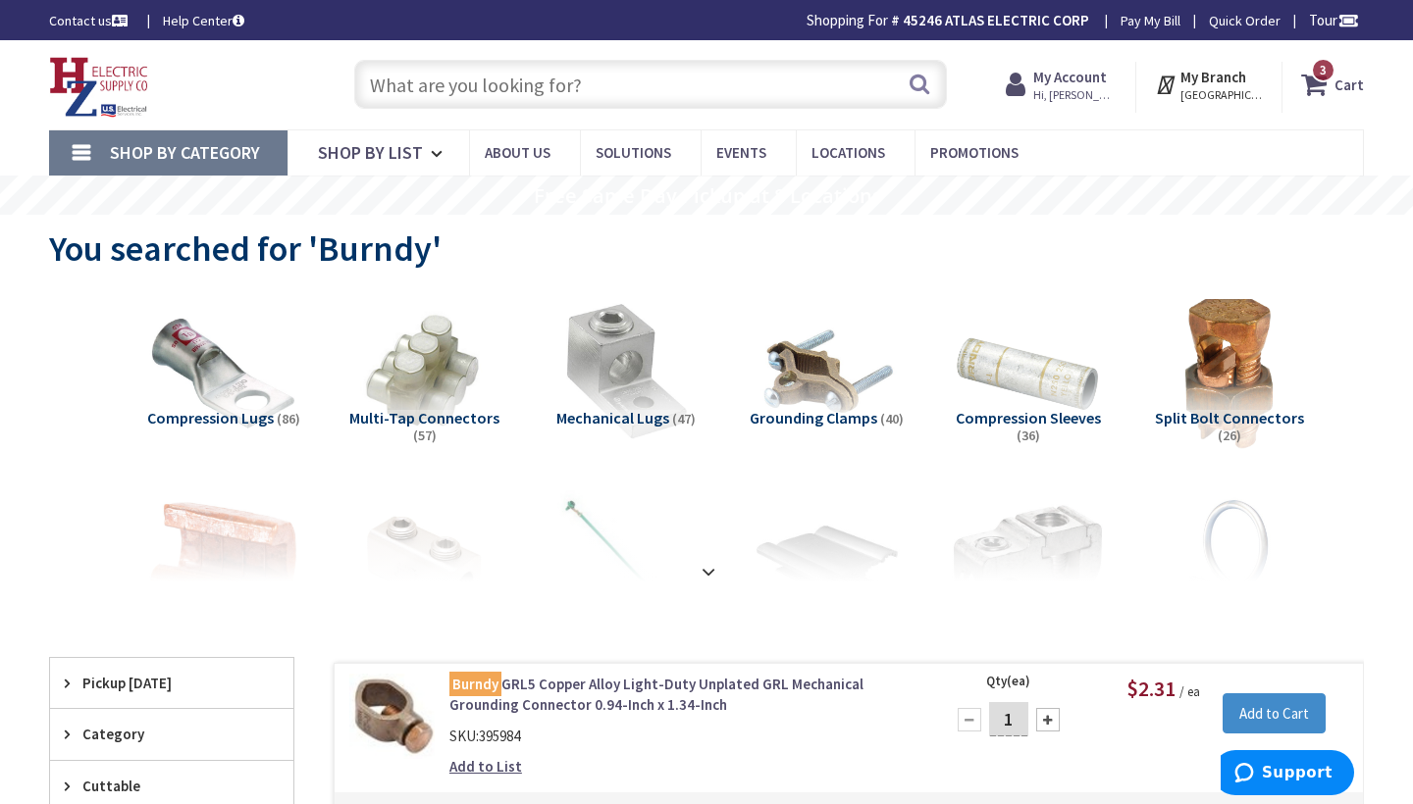
click at [386, 89] on input "text" at bounding box center [650, 84] width 593 height 49
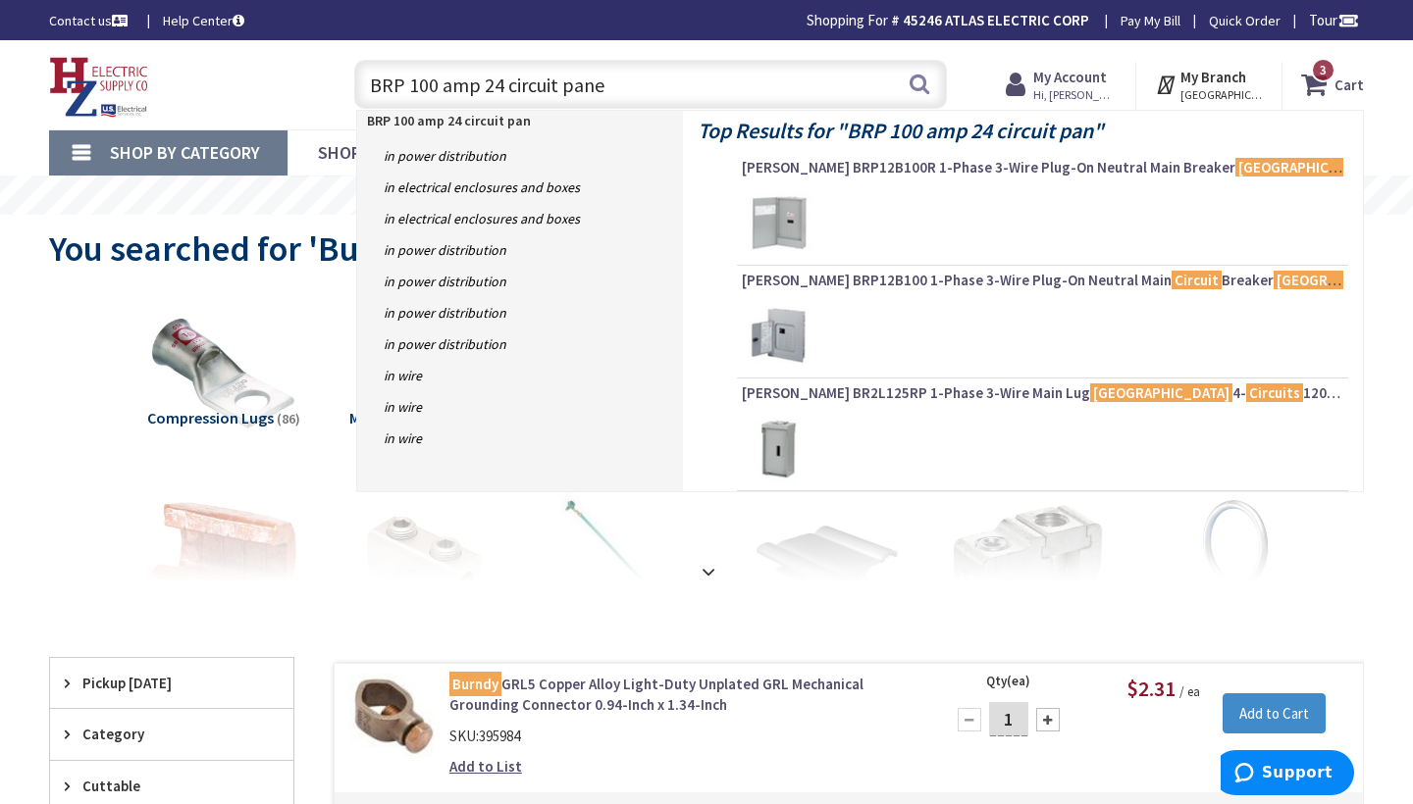
type input "BRP 100 amp 24 circuit panel"
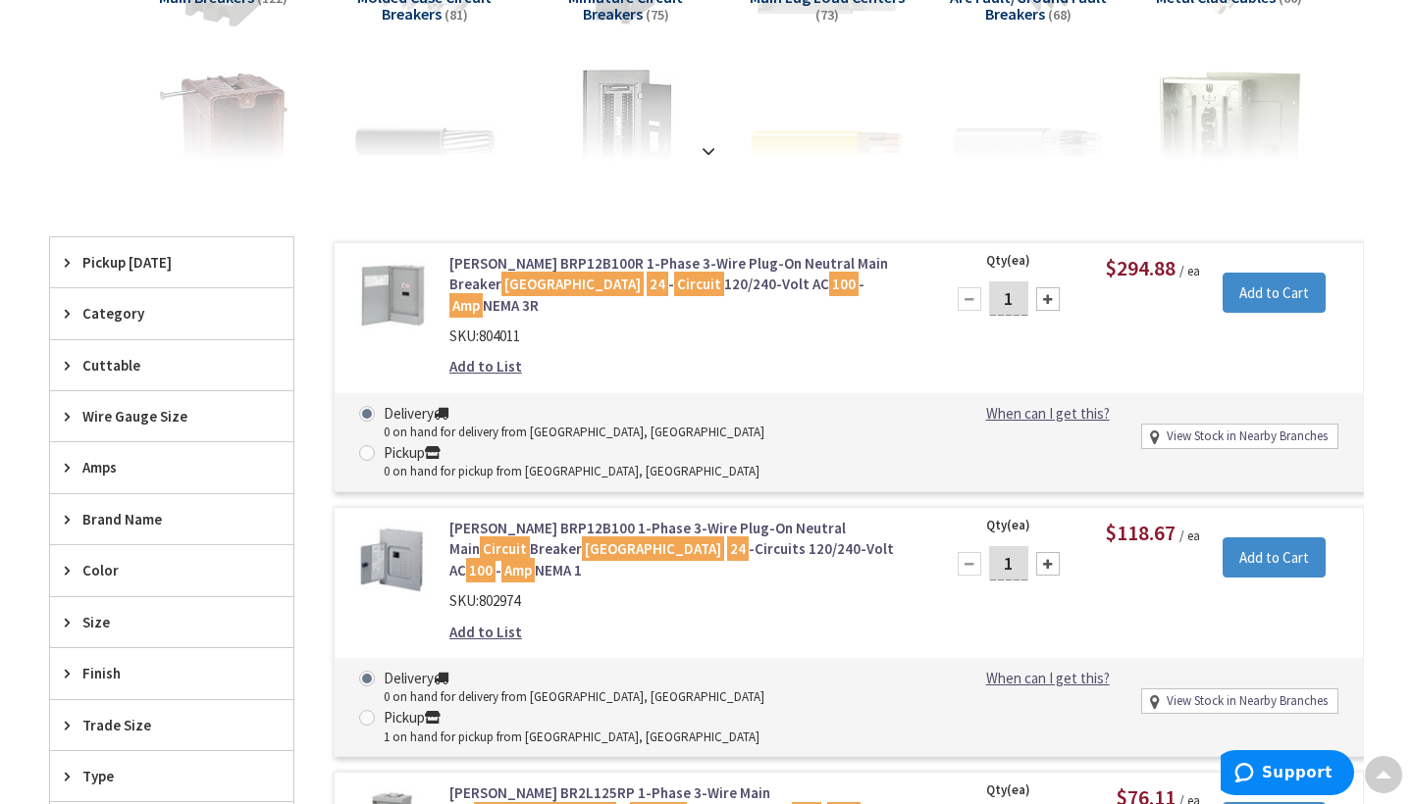
scroll to position [417, 0]
